Goal: Task Accomplishment & Management: Use online tool/utility

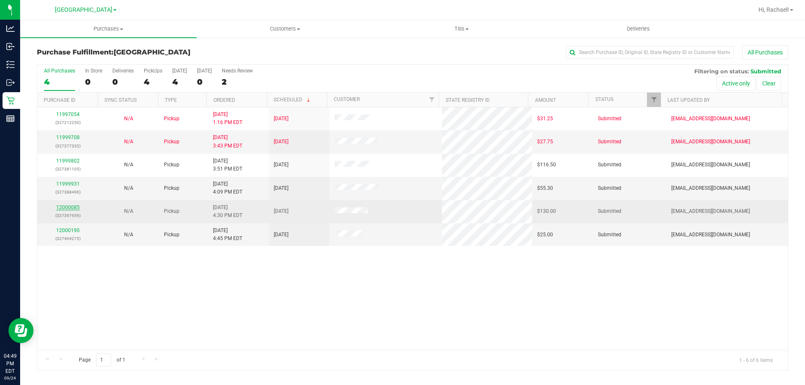
click at [73, 207] on link "12000085" at bounding box center [67, 208] width 23 height 6
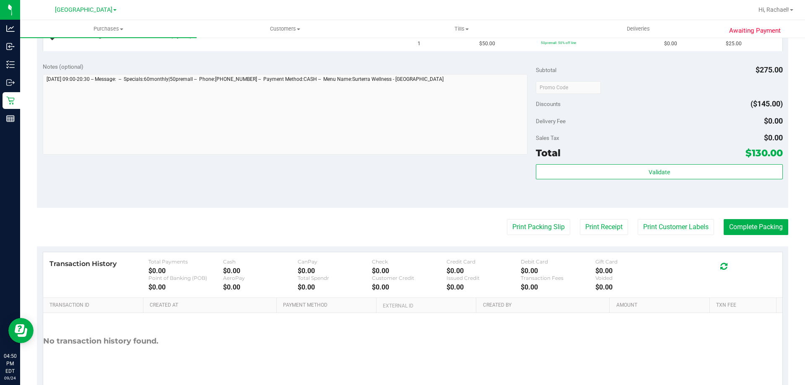
scroll to position [377, 0]
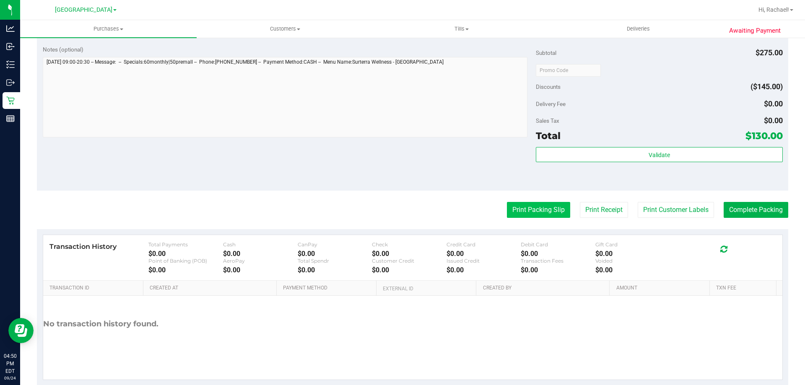
click at [523, 210] on button "Print Packing Slip" at bounding box center [538, 210] width 63 height 16
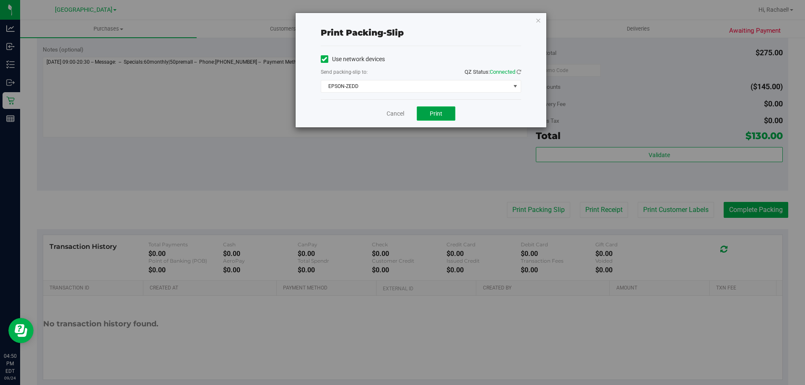
click at [425, 114] on button "Print" at bounding box center [436, 113] width 39 height 14
click at [394, 115] on link "Cancel" at bounding box center [395, 113] width 18 height 9
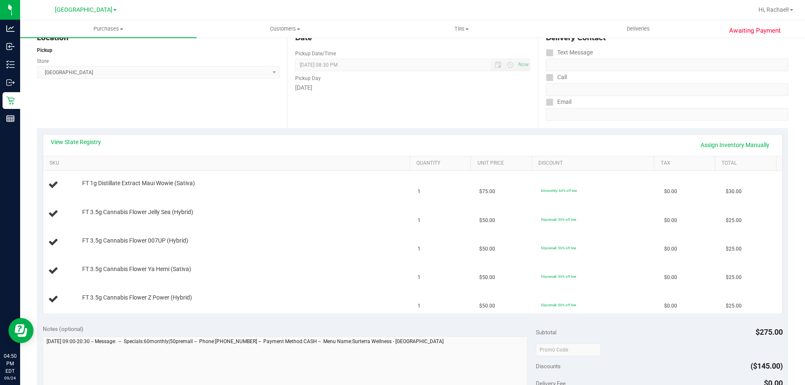
scroll to position [0, 0]
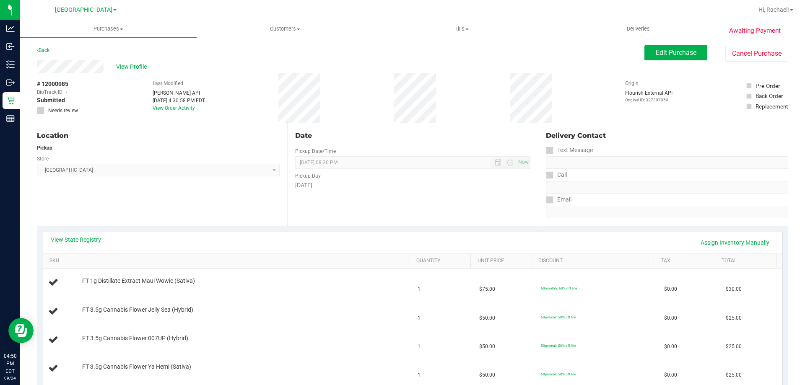
click at [42, 46] on div "Back" at bounding box center [43, 50] width 13 height 10
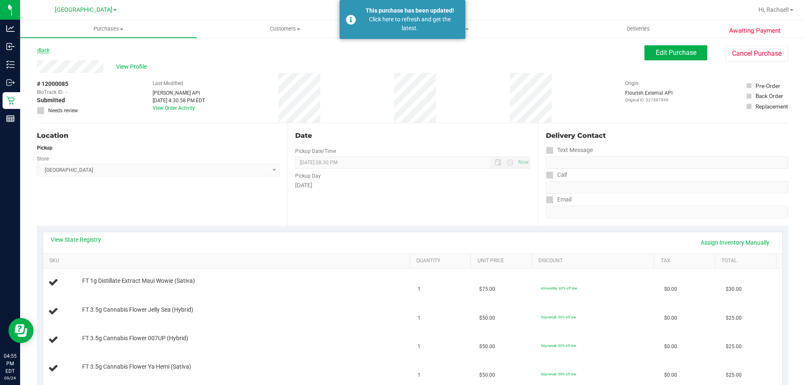
click at [49, 49] on link "Back" at bounding box center [43, 50] width 13 height 6
